Goal: Task Accomplishment & Management: Use online tool/utility

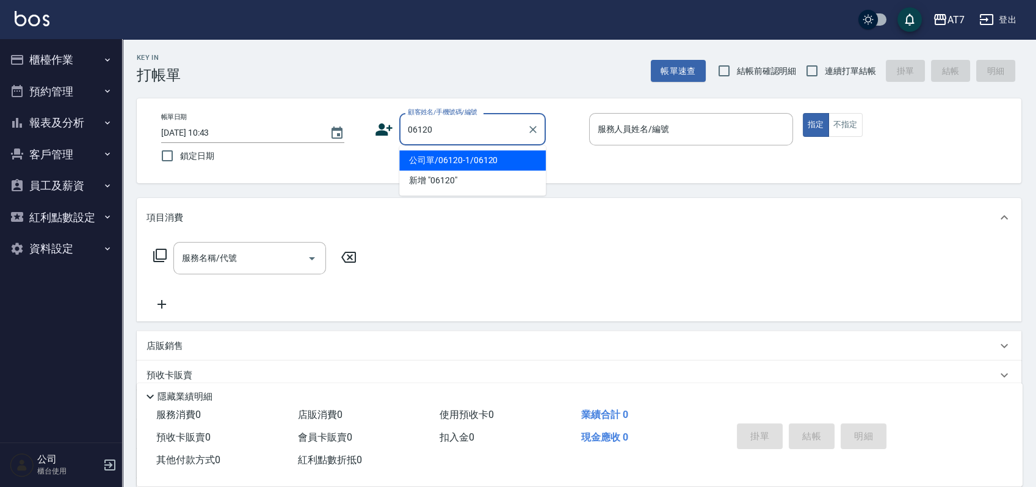
type input "公司單/06120-1/06120"
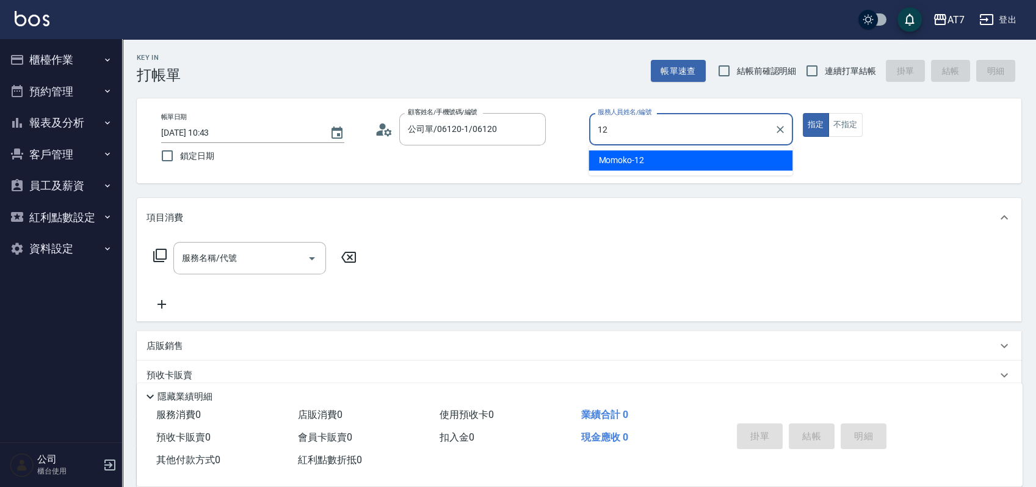
type input "Momoko-12"
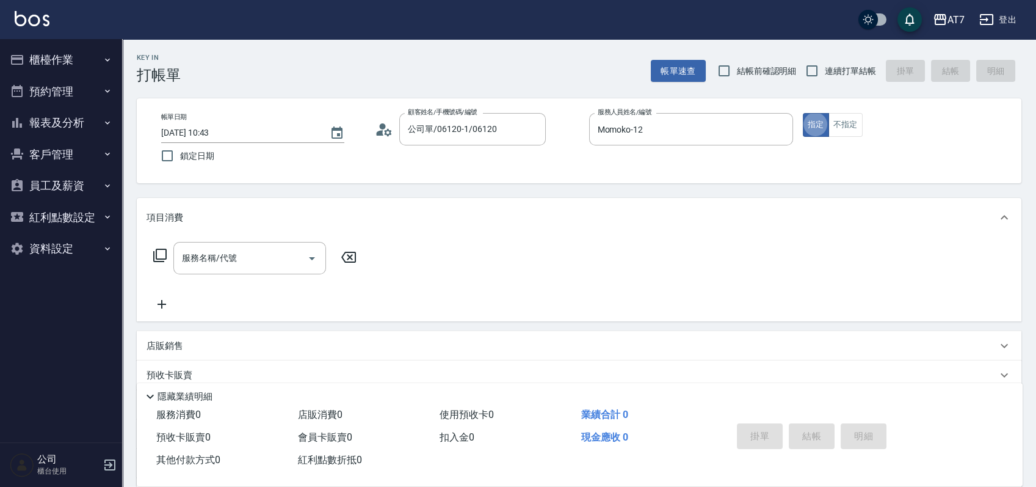
type button "true"
type input "201"
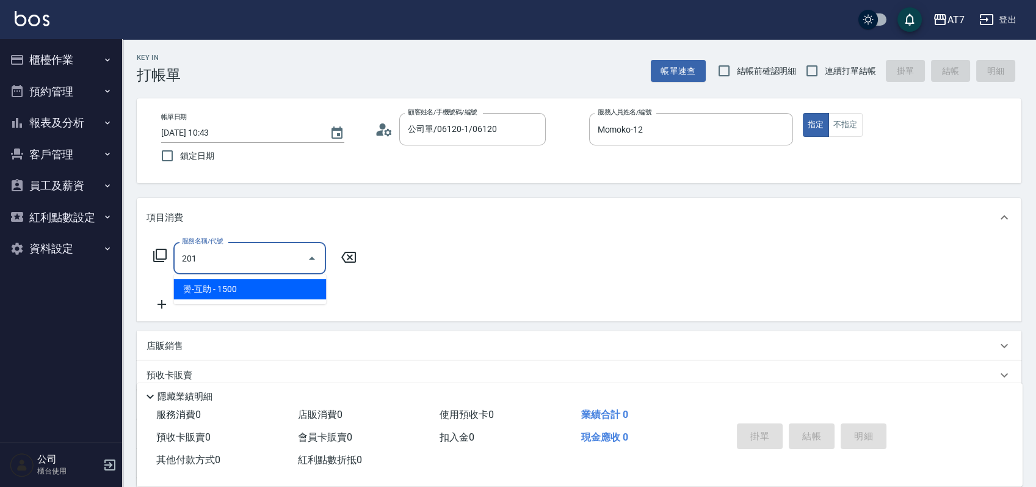
type input "150"
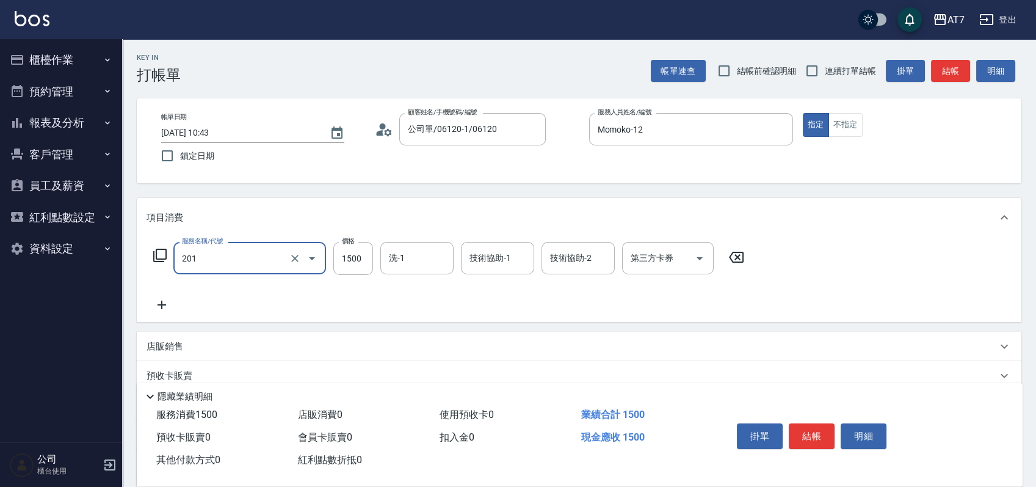
type input "燙-互助(201)"
type input "2"
type input "0"
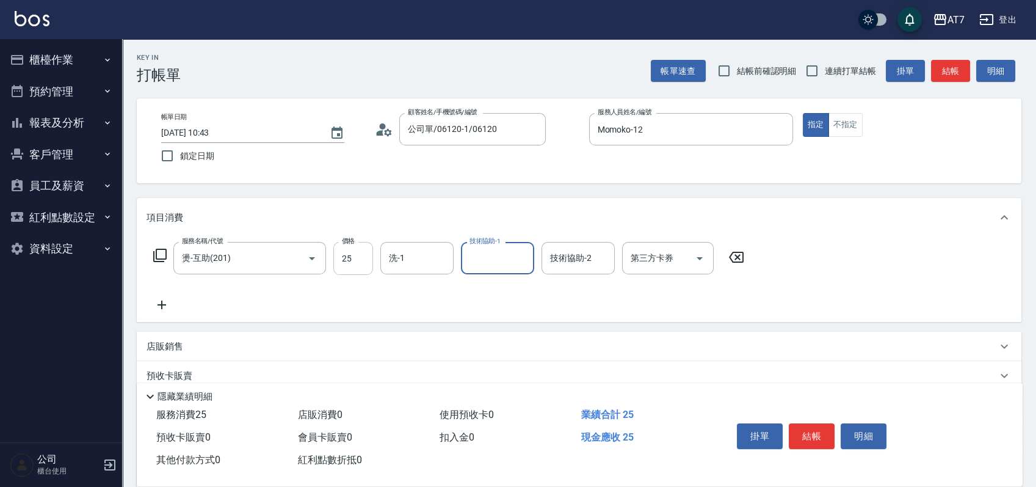
click at [358, 265] on input "25" at bounding box center [353, 258] width 40 height 33
type input "250"
type input "20"
type input "2500"
type input "250"
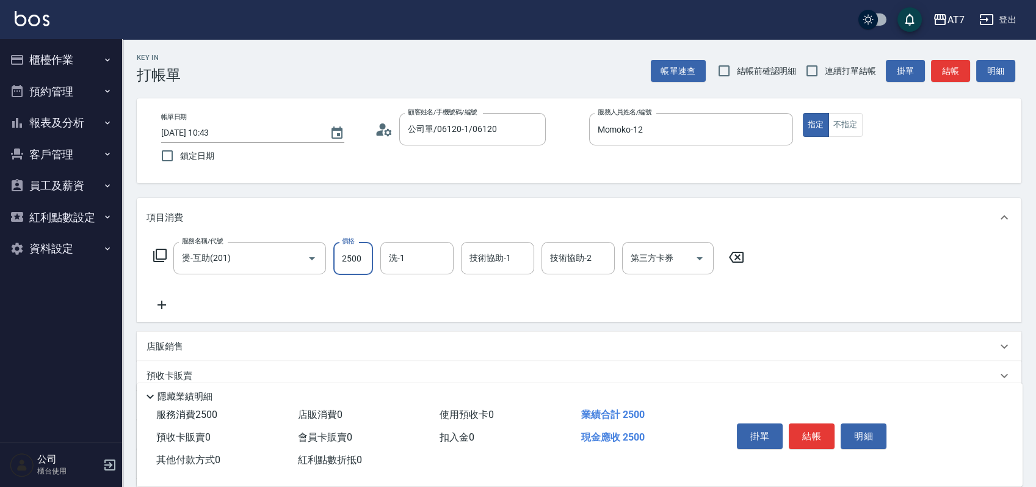
type input "2500"
type input "依依-30"
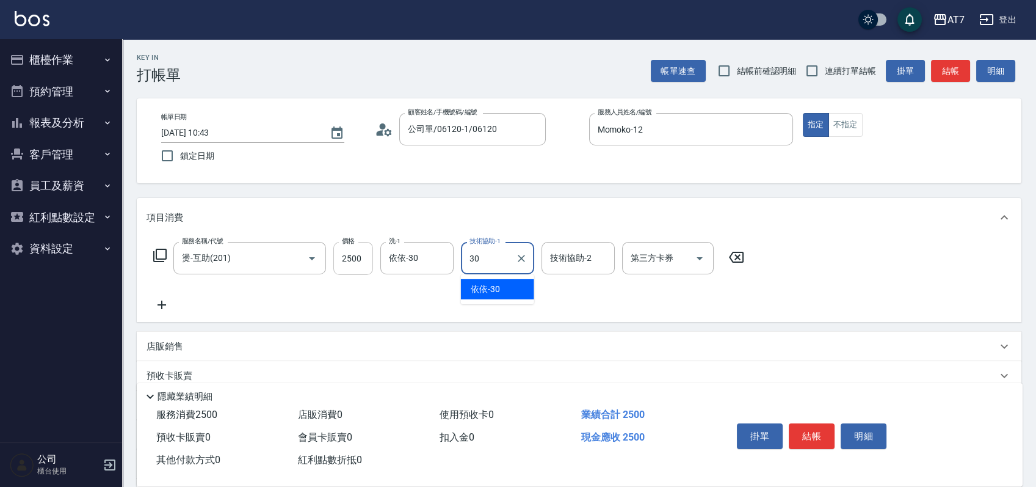
type input "依依-30"
click at [805, 430] on button "結帳" at bounding box center [812, 436] width 46 height 26
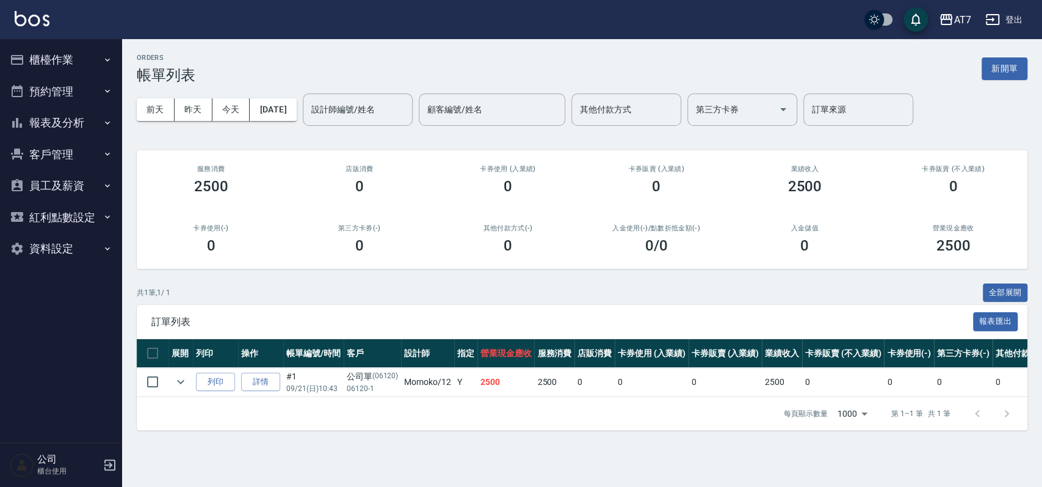
click at [86, 61] on button "櫃檯作業" at bounding box center [61, 60] width 112 height 32
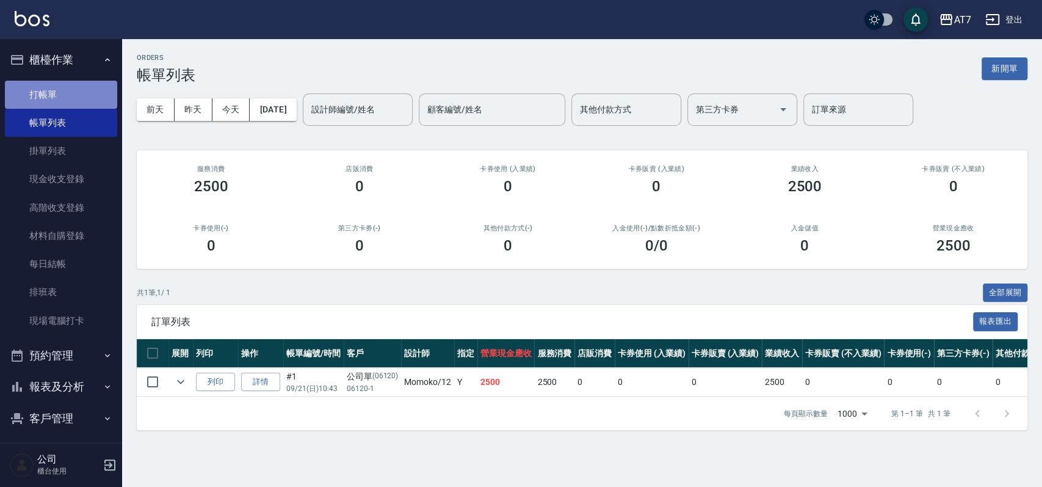
click at [77, 85] on link "打帳單" at bounding box center [61, 95] width 112 height 28
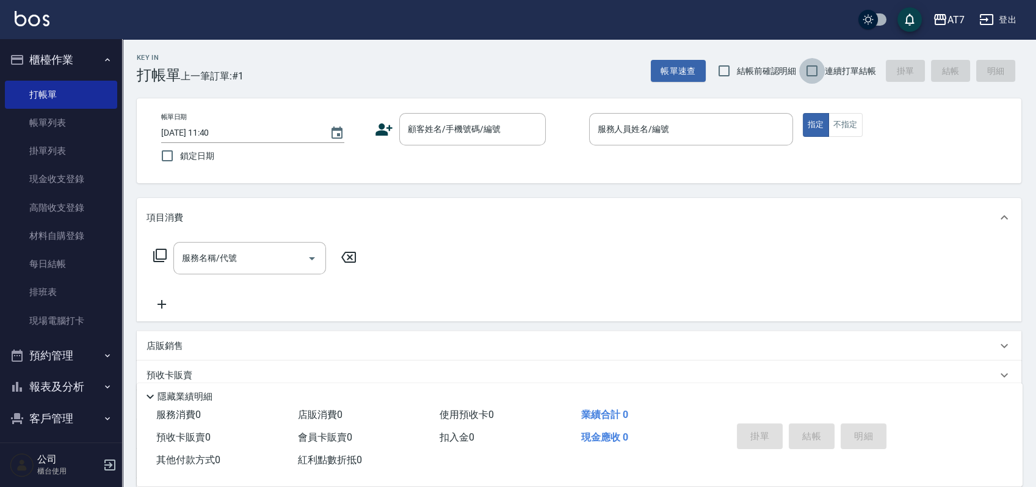
click at [815, 72] on input "連續打單結帳" at bounding box center [812, 71] width 26 height 26
checkbox input "true"
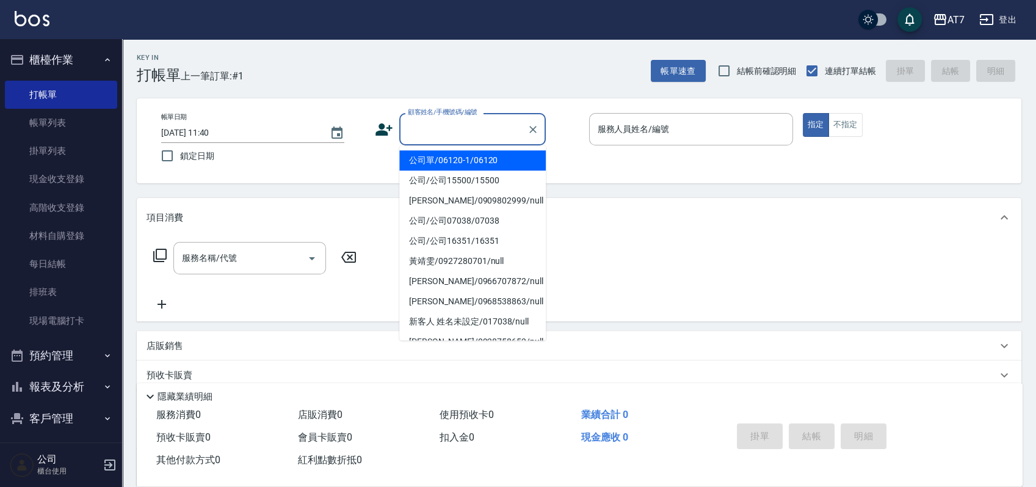
click at [499, 136] on input "顧客姓名/手機號碼/編號" at bounding box center [463, 128] width 117 height 21
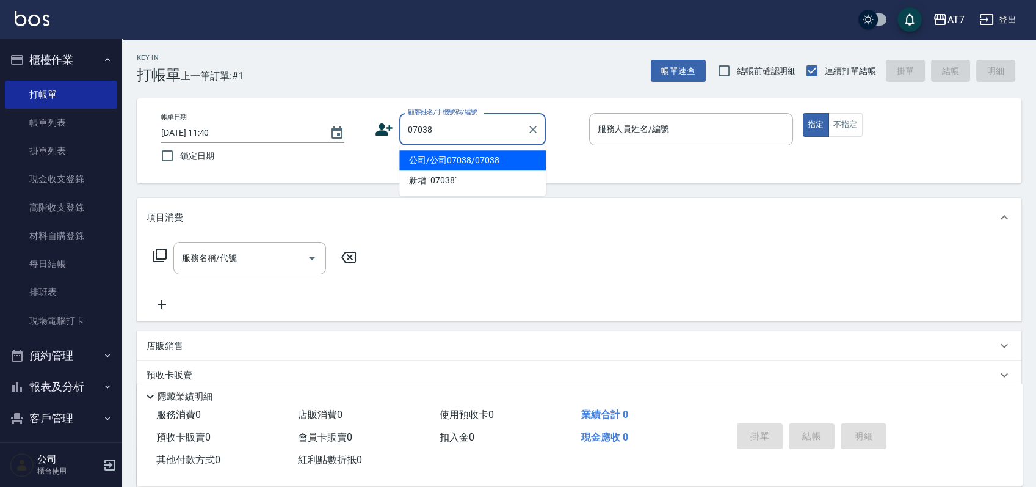
type input "公司/公司07038/07038"
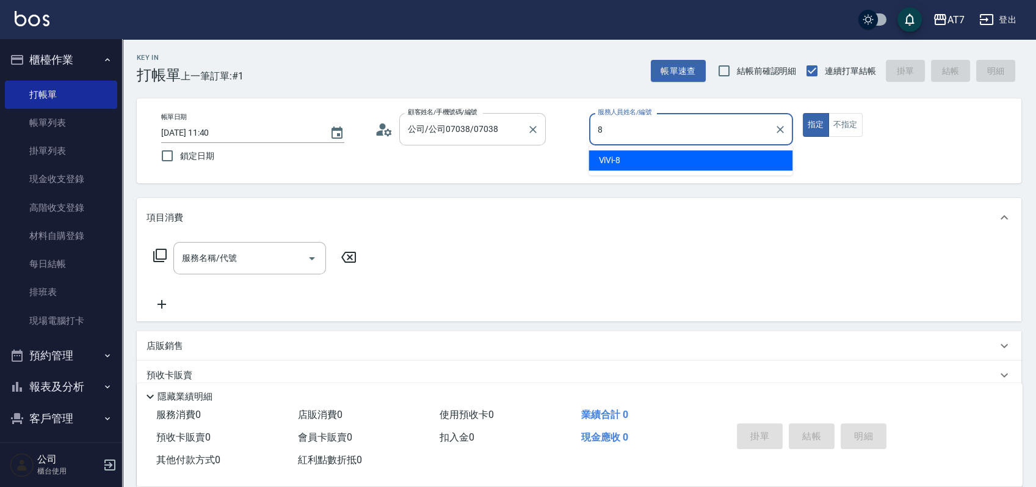
type input "ViVi-8"
type button "true"
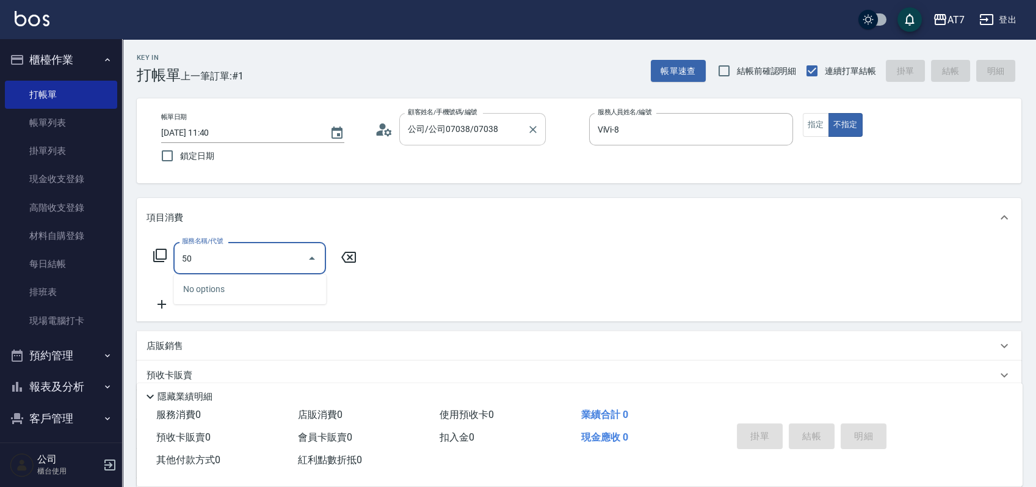
type input "501"
type input "30"
type input "洗髮(互助)(501)"
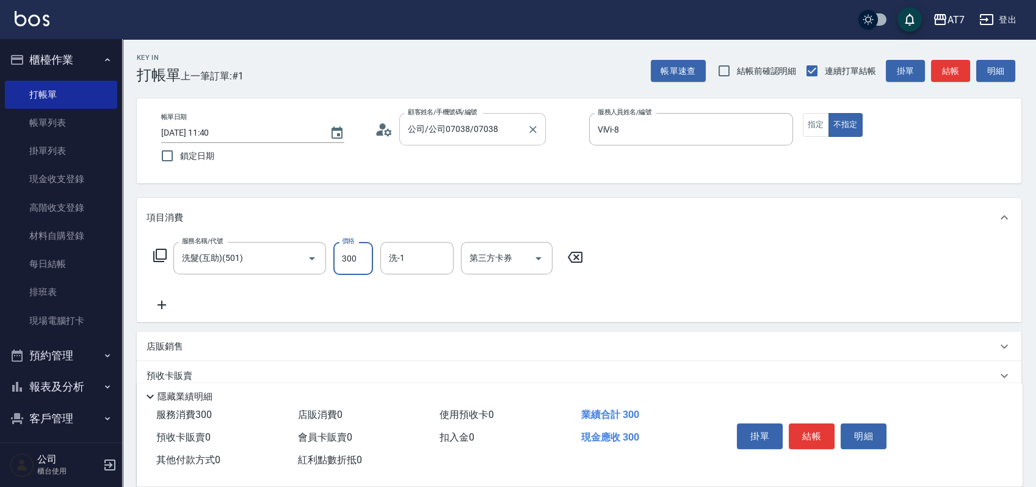
type input "3"
type input "0"
type input "35"
type input "30"
type input "350"
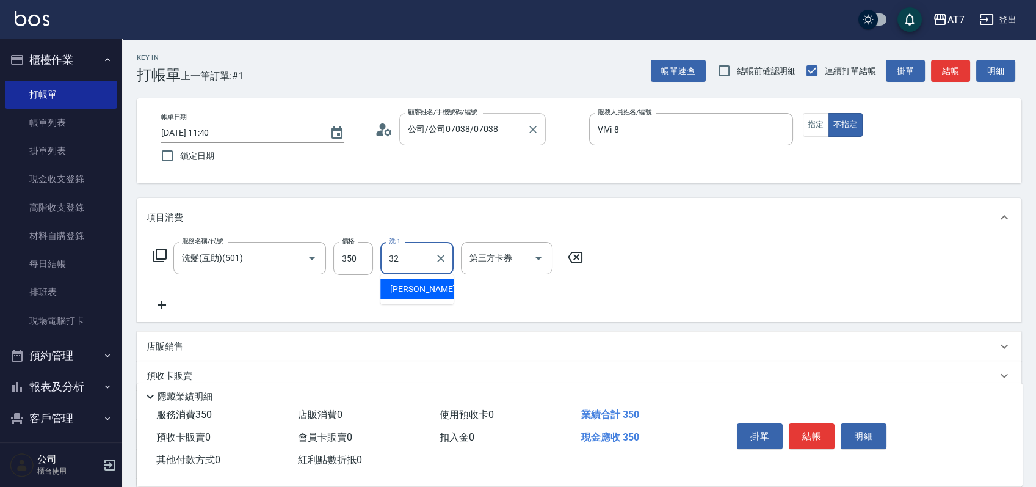
type input "小慈-32"
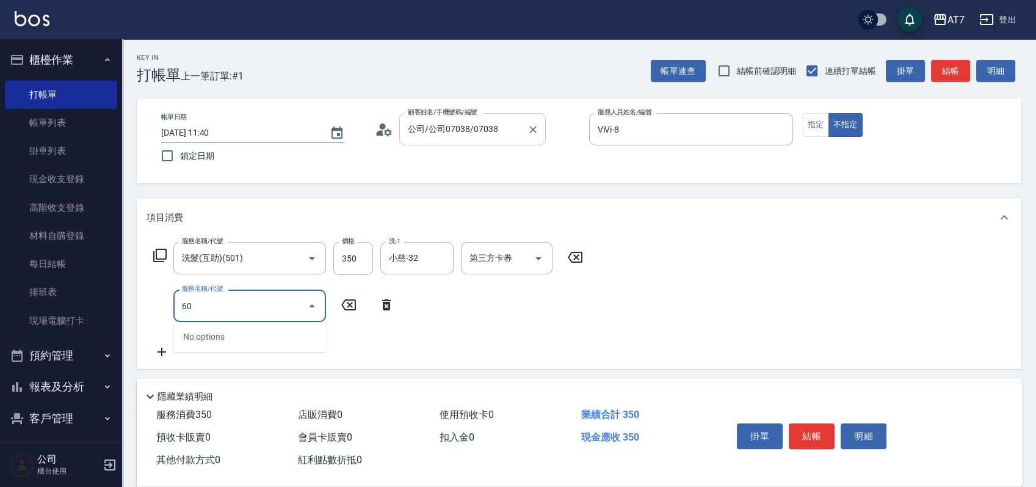
type input "605"
type input "130"
type input "順子護髮(助(605)"
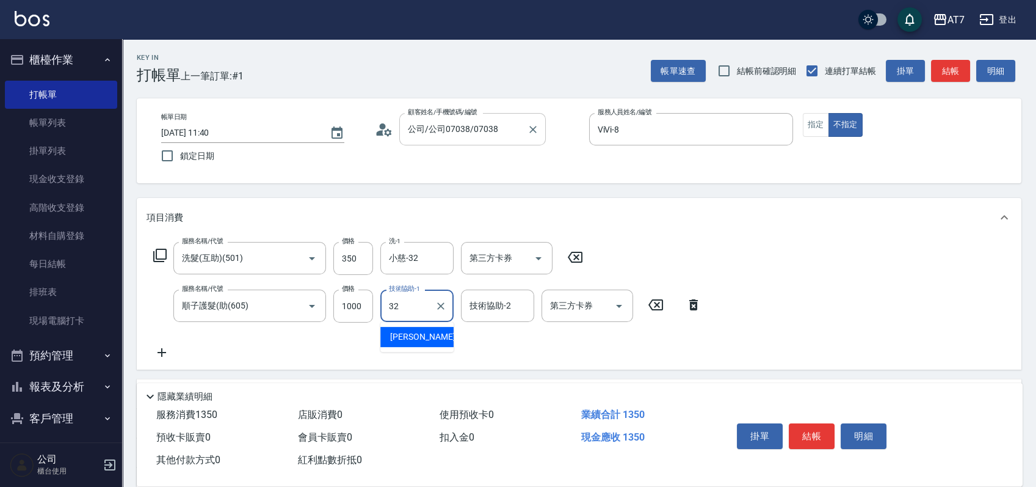
type input "小慈-32"
click at [808, 428] on button "結帳" at bounding box center [812, 436] width 46 height 26
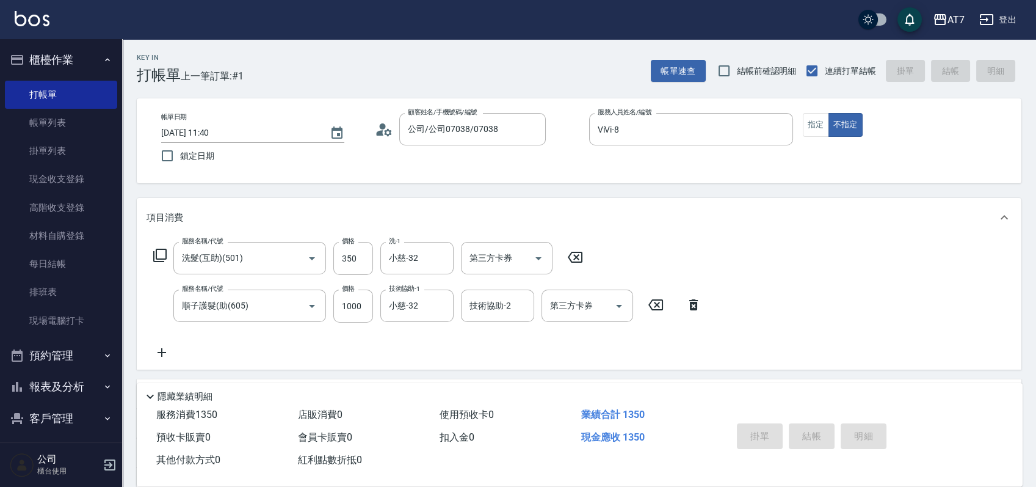
type input "[DATE] 11:41"
type input "0"
